Goal: Task Accomplishment & Management: Manage account settings

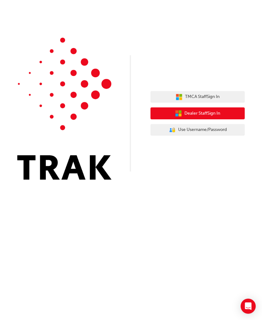
click at [210, 111] on span "Dealer Staff Sign In" at bounding box center [202, 113] width 36 height 7
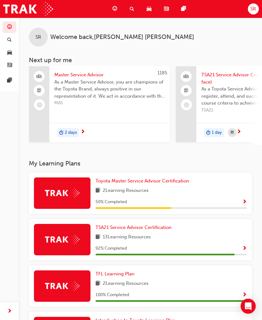
click at [251, 6] on span "SR" at bounding box center [253, 8] width 6 height 7
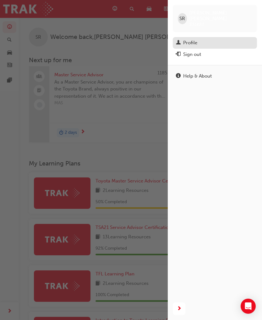
click at [194, 39] on div "Profile" at bounding box center [190, 42] width 14 height 7
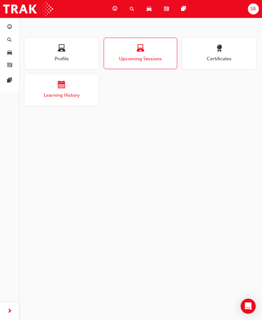
click at [75, 88] on div "button" at bounding box center [62, 86] width 74 height 10
